Goal: Transaction & Acquisition: Purchase product/service

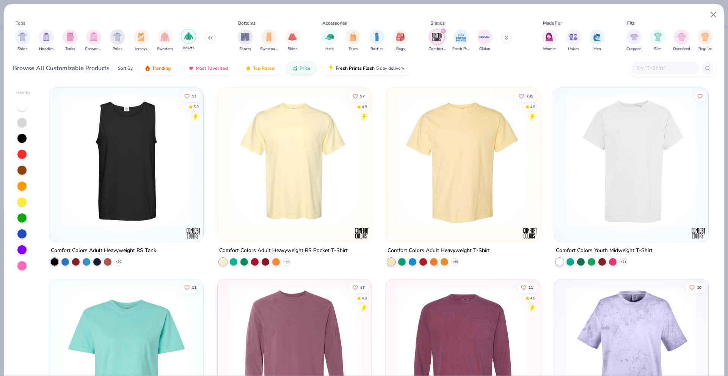
click at [191, 36] on img "filter for Jackets" at bounding box center [188, 36] width 9 height 9
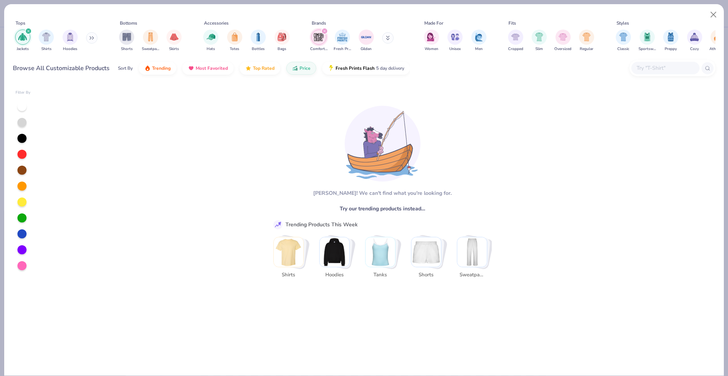
click at [324, 30] on icon "filter for Comfort Colors" at bounding box center [324, 31] width 3 height 3
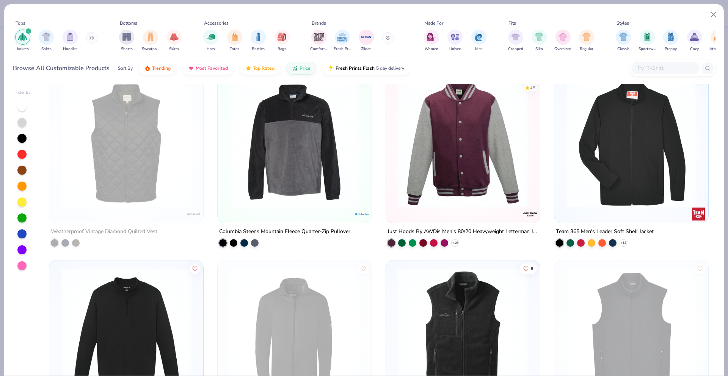
scroll to position [590, 0]
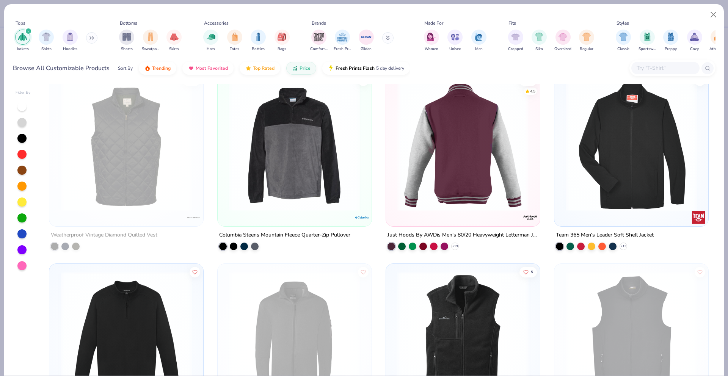
click at [450, 120] on div at bounding box center [463, 145] width 416 height 131
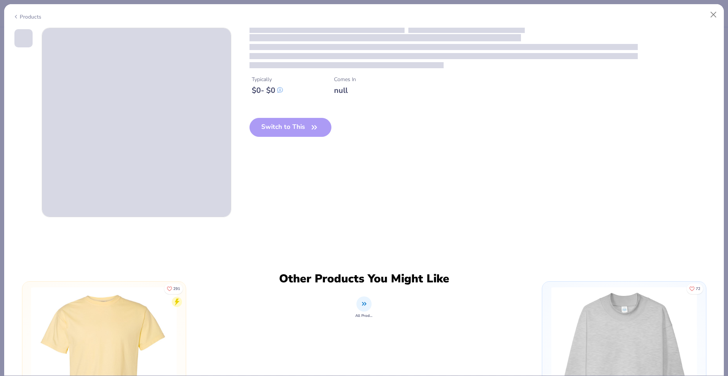
type textarea "x"
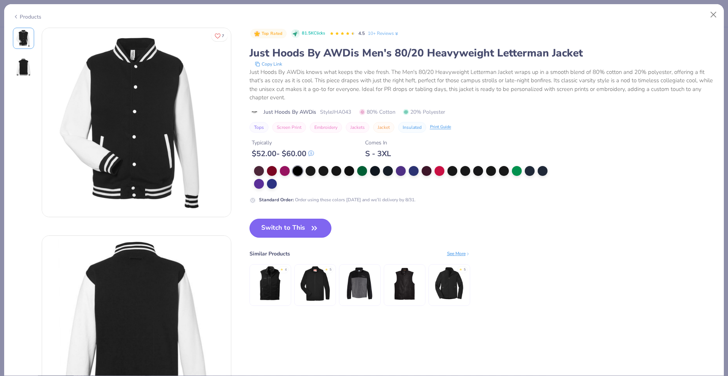
click at [295, 223] on button "Switch to This" at bounding box center [291, 228] width 82 height 19
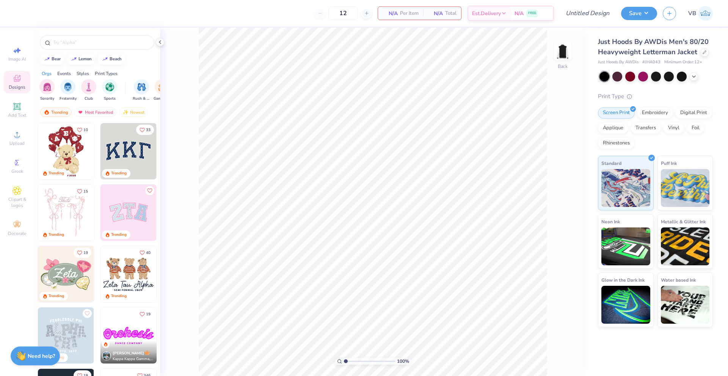
click at [358, 12] on div "12" at bounding box center [343, 13] width 57 height 14
click at [356, 13] on input "12" at bounding box center [344, 13] width 30 height 14
type input "17"
click at [414, 10] on span "Per Item" at bounding box center [409, 13] width 19 height 8
click at [120, 205] on img at bounding box center [129, 213] width 56 height 56
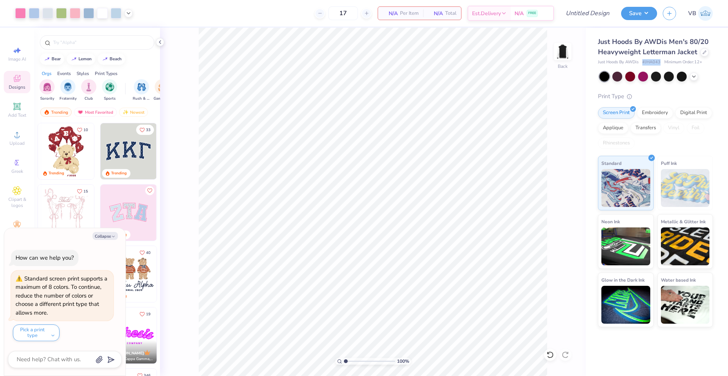
drag, startPoint x: 644, startPoint y: 61, endPoint x: 661, endPoint y: 63, distance: 17.1
click at [661, 63] on div "Just Hoods By AWDis # JHA043 Minimum Order: 12 +" at bounding box center [655, 62] width 115 height 6
copy span "# JHA043"
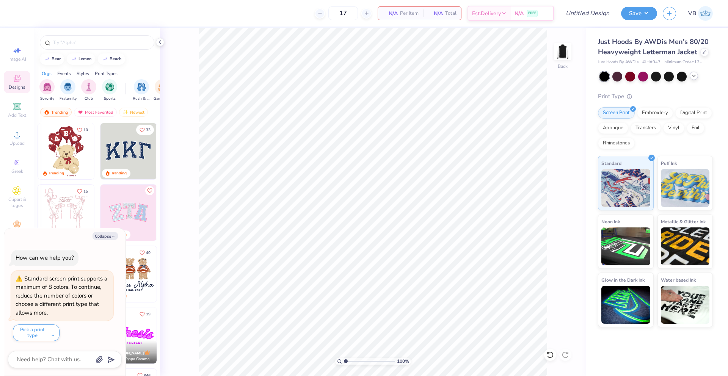
click at [695, 75] on icon at bounding box center [694, 76] width 6 height 6
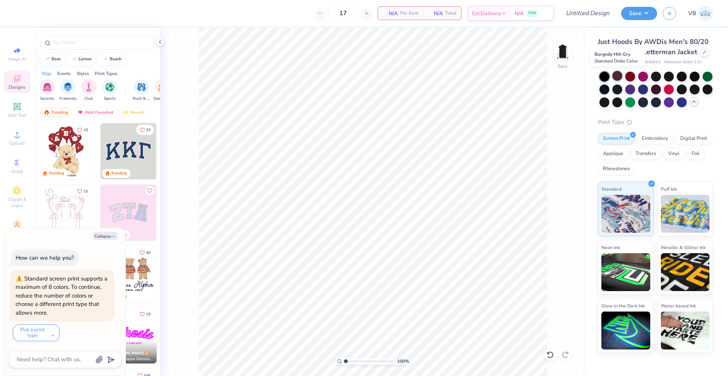
click at [615, 75] on div at bounding box center [618, 76] width 10 height 10
click at [602, 76] on div at bounding box center [605, 77] width 10 height 10
click at [603, 88] on div at bounding box center [605, 89] width 10 height 10
click at [604, 74] on div at bounding box center [605, 77] width 10 height 10
click at [605, 99] on div at bounding box center [605, 102] width 10 height 10
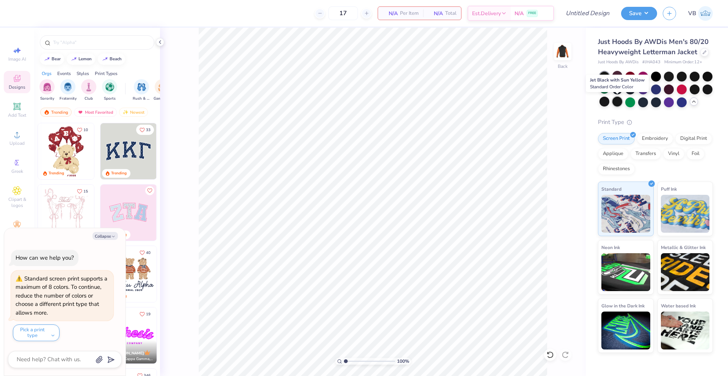
click at [619, 101] on div at bounding box center [618, 102] width 10 height 10
click at [605, 74] on div at bounding box center [605, 77] width 10 height 10
click at [653, 76] on div at bounding box center [656, 76] width 10 height 10
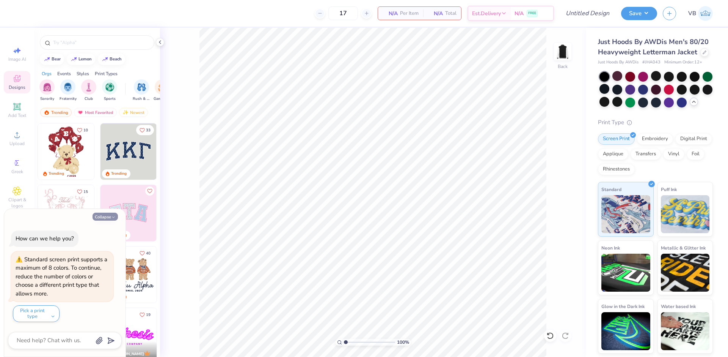
click at [112, 214] on button "Collapse" at bounding box center [105, 216] width 25 height 8
type textarea "x"
